Goal: Task Accomplishment & Management: Use online tool/utility

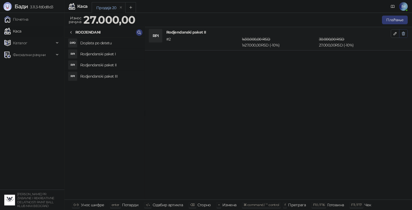
click at [405, 33] on icon "button" at bounding box center [404, 33] width 4 height 4
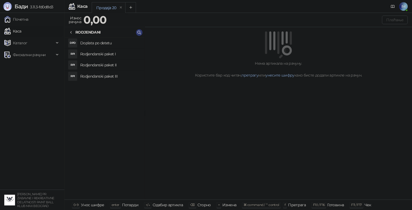
click at [375, 84] on div "Нема артикала на рачуну. Користите бар код читач, претрагу или унесите шифру ка…" at bounding box center [278, 113] width 267 height 173
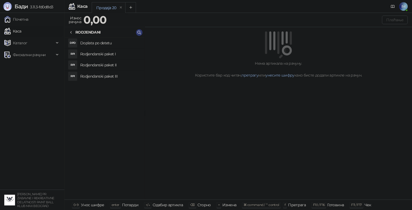
click at [375, 84] on div "Нема артикала на рачуну. Користите бар код читач, претрагу или унесите шифру ка…" at bounding box center [278, 113] width 267 height 173
